Goal: Information Seeking & Learning: Learn about a topic

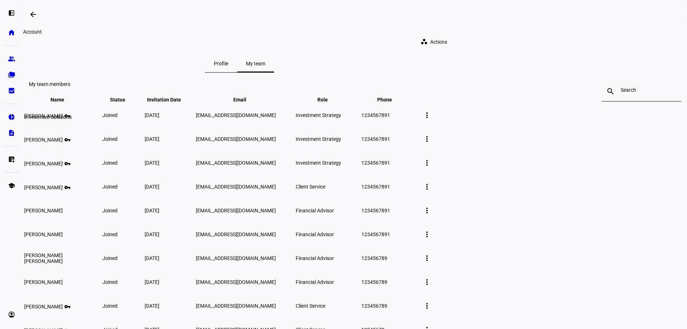
click at [10, 119] on eth-mat-symbol "pie_chart" at bounding box center [11, 116] width 7 height 7
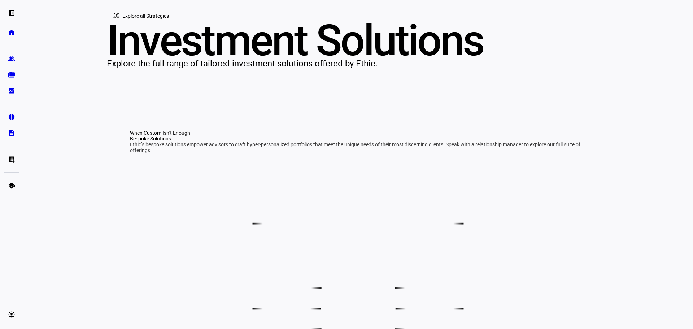
scroll to position [480, 0]
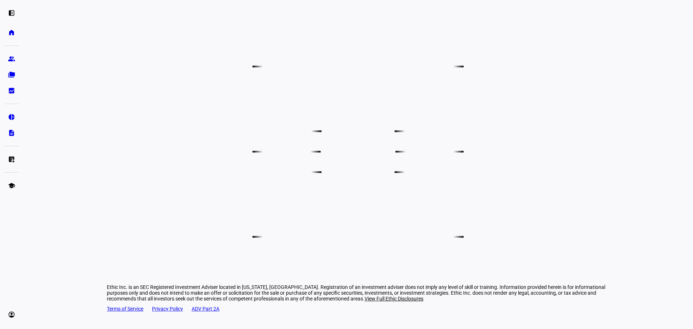
click at [253, 83] on icon at bounding box center [192, 66] width 120 height 34
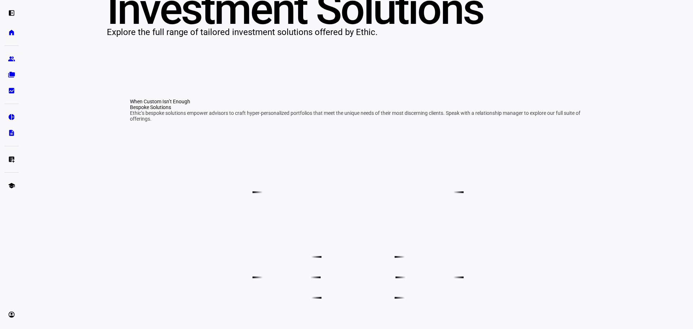
scroll to position [0, 0]
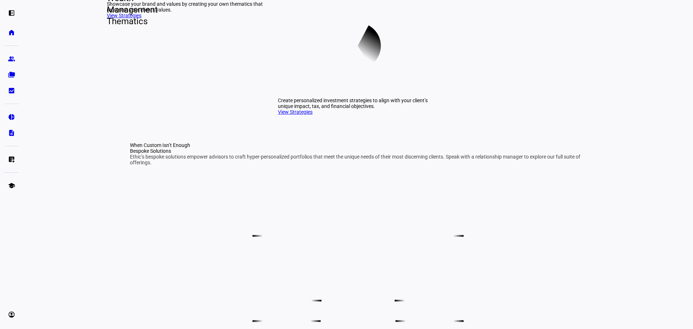
scroll to position [275, 0]
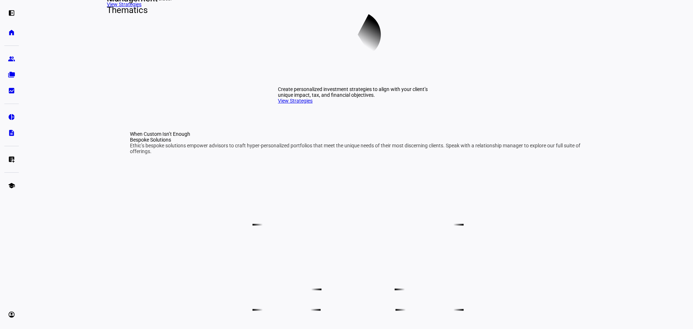
click at [301, 104] on link "View Strategies" at bounding box center [295, 101] width 35 height 6
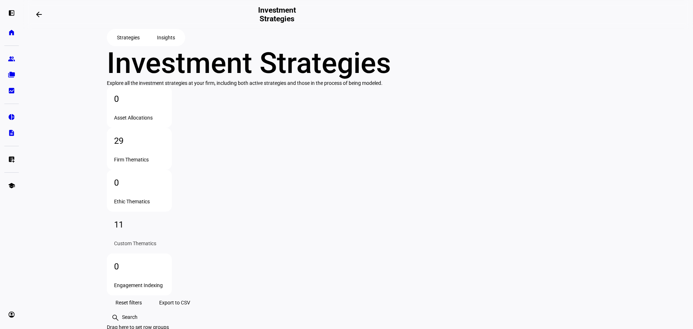
click at [162, 45] on span "Insights" at bounding box center [166, 37] width 18 height 14
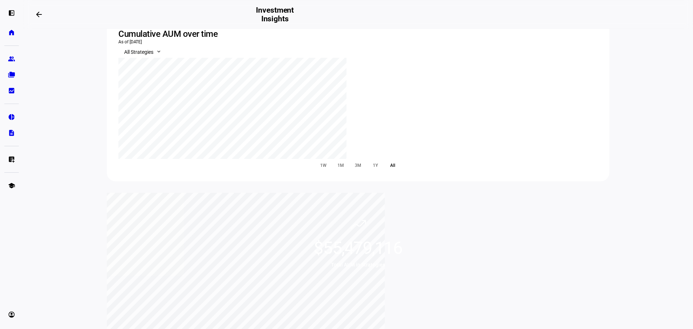
scroll to position [47, 0]
